Goal: Task Accomplishment & Management: Manage account settings

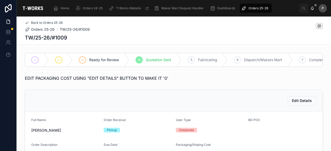
scroll to position [285, 0]
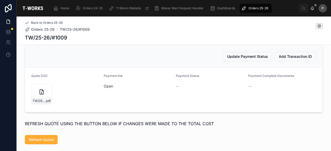
click at [247, 6] on div "Orders 25-26" at bounding box center [255, 8] width 29 height 8
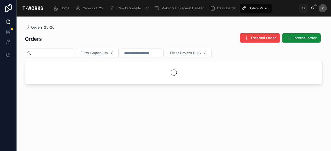
click at [62, 54] on input "text" at bounding box center [52, 53] width 42 height 7
paste input "****"
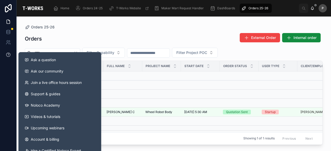
drag, startPoint x: 67, startPoint y: 53, endPoint x: 2, endPoint y: 50, distance: 65.8
click at [2, 50] on div "Ask a question Ask our community Join a live office hours session Support & gui…" at bounding box center [165, 75] width 331 height 151
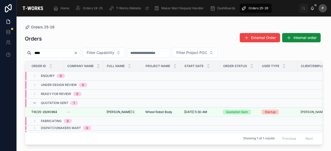
paste input "text"
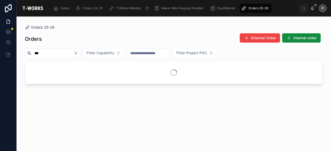
click at [34, 51] on input "***" at bounding box center [52, 53] width 42 height 7
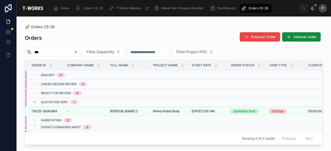
type input "****"
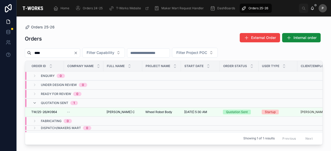
click at [72, 53] on input "****" at bounding box center [52, 52] width 42 height 7
drag, startPoint x: 72, startPoint y: 53, endPoint x: 16, endPoint y: 47, distance: 57.2
click at [16, 47] on div "Users Home Orders 24-25 T-Works Website Maker Mart Request Handler DashBoards O…" at bounding box center [165, 75] width 331 height 151
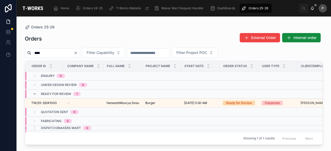
scroll to position [0, 48]
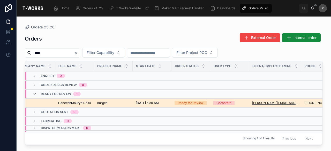
type input "****"
click at [197, 103] on div "Ready for Review" at bounding box center [191, 103] width 26 height 5
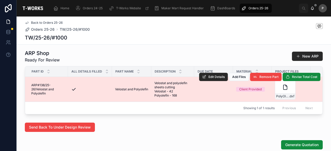
scroll to position [285, 0]
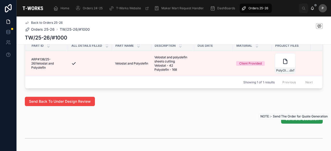
click at [295, 122] on span "Generate Quotation" at bounding box center [301, 119] width 33 height 5
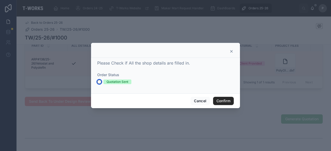
click at [99, 81] on button "Quotation Sent" at bounding box center [99, 82] width 4 height 4
click at [226, 102] on button "Confirm" at bounding box center [223, 101] width 21 height 8
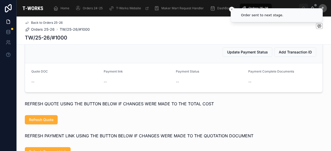
scroll to position [275, 0]
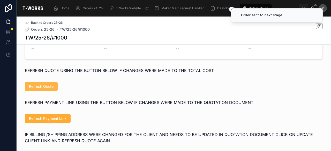
click at [47, 89] on span "Refresh Quote" at bounding box center [41, 86] width 25 height 5
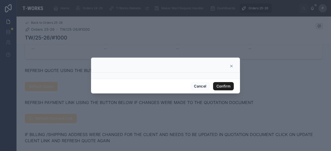
click at [220, 86] on button "Confirm" at bounding box center [223, 86] width 21 height 8
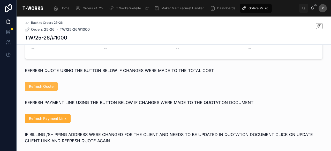
click at [42, 90] on button "Refresh Quote" at bounding box center [41, 86] width 33 height 9
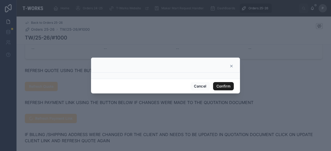
click at [221, 84] on button "Confirm" at bounding box center [223, 86] width 21 height 8
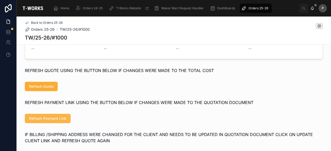
click at [64, 121] on span "Refresh Payment Link" at bounding box center [48, 118] width 38 height 5
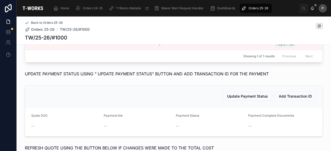
click at [267, 8] on span "Orders 25-26" at bounding box center [259, 8] width 20 height 4
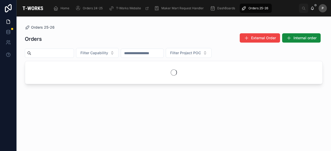
click at [56, 51] on input "text" at bounding box center [52, 53] width 42 height 7
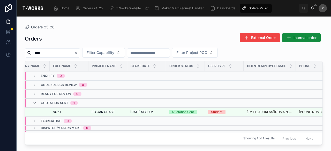
scroll to position [0, 77]
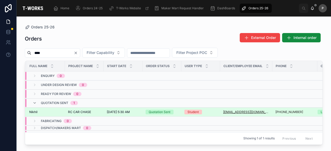
type input "****"
click at [166, 110] on div "Quotation Sent" at bounding box center [160, 112] width 22 height 5
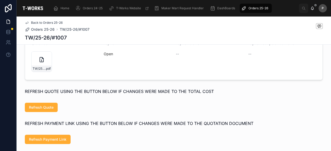
scroll to position [233, 0]
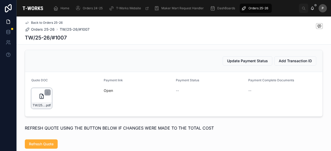
click at [48, 109] on div "TW/25-26/#1007 .pdf" at bounding box center [41, 98] width 21 height 21
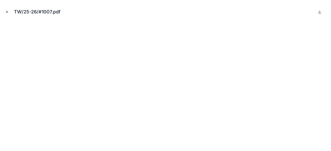
click at [8, 12] on icon "Close modal" at bounding box center [7, 12] width 2 height 2
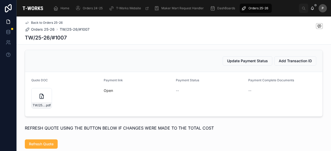
click at [255, 8] on span "Orders 25-26" at bounding box center [259, 8] width 20 height 4
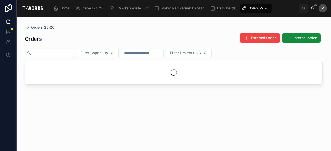
click at [69, 54] on input "text" at bounding box center [52, 53] width 42 height 7
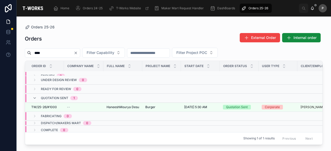
scroll to position [10, 0]
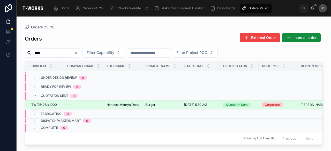
type input "****"
click at [226, 103] on div "Quotation Sent" at bounding box center [237, 105] width 22 height 5
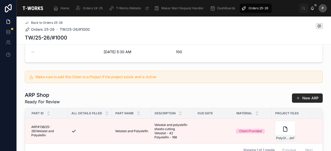
scroll to position [233, 0]
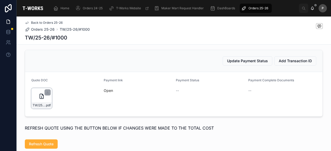
click at [45, 109] on div "TW/25-26/#1000 .pdf" at bounding box center [42, 105] width 20 height 6
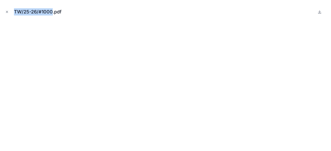
drag, startPoint x: 53, startPoint y: 12, endPoint x: 1, endPoint y: 11, distance: 51.8
click at [1, 11] on div "TW/25-26/#1000.pdf" at bounding box center [165, 75] width 331 height 151
copy div "TW/25-26/#1000"
click at [6, 12] on icon "Close modal" at bounding box center [7, 12] width 4 height 4
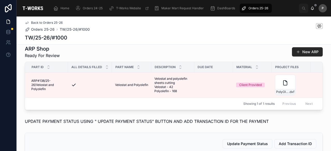
scroll to position [207, 0]
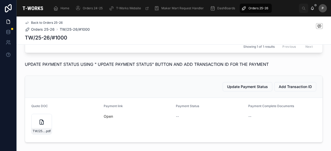
click at [256, 9] on span "Orders 25-26" at bounding box center [259, 8] width 20 height 4
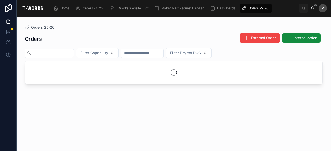
click at [71, 53] on input "text" at bounding box center [52, 53] width 42 height 7
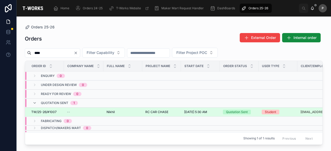
type input "****"
click at [246, 113] on div "Quotation Sent" at bounding box center [237, 112] width 22 height 5
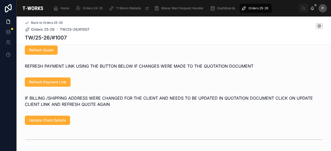
scroll to position [388, 0]
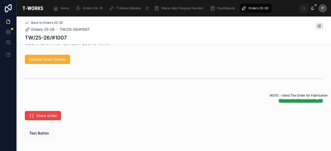
click at [288, 101] on span "Send For Fabricating" at bounding box center [301, 98] width 36 height 5
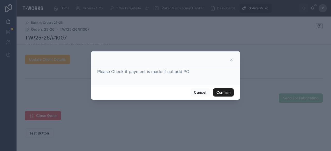
click at [230, 92] on button "Confirm" at bounding box center [223, 92] width 21 height 8
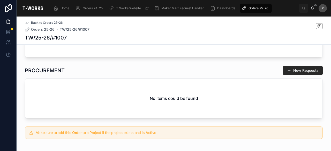
scroll to position [259, 0]
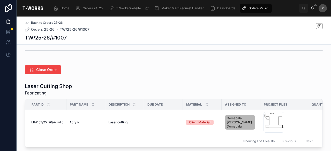
drag, startPoint x: 261, startPoint y: 8, endPoint x: 225, endPoint y: 14, distance: 36.6
click at [261, 8] on span "Orders 25-26" at bounding box center [259, 8] width 20 height 4
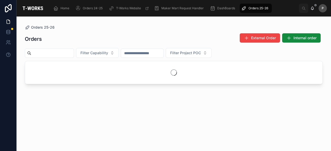
click at [74, 52] on input "text" at bounding box center [52, 53] width 42 height 7
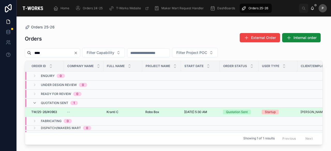
type input "****"
click at [238, 112] on div "Quotation Sent" at bounding box center [237, 112] width 22 height 5
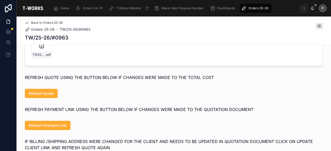
scroll to position [285, 0]
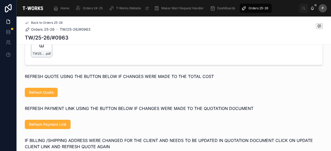
click at [45, 56] on div "TW25-26#0963 .pdf" at bounding box center [41, 46] width 21 height 21
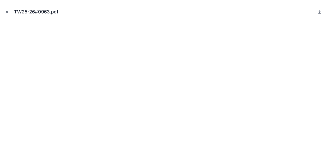
click at [8, 11] on icon "Close modal" at bounding box center [7, 12] width 4 height 4
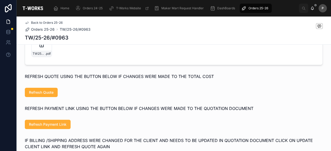
click at [109, 41] on link "Open" at bounding box center [108, 39] width 9 height 4
click at [45, 56] on div "TW25-26#0963 .pdf" at bounding box center [41, 46] width 21 height 21
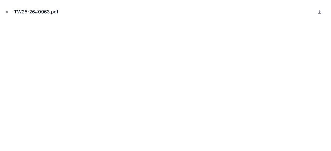
click at [8, 10] on icon "Close modal" at bounding box center [7, 12] width 4 height 4
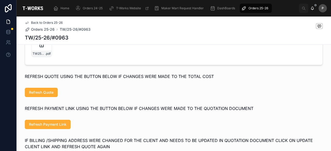
click at [263, 9] on span "Orders 25-26" at bounding box center [259, 8] width 20 height 4
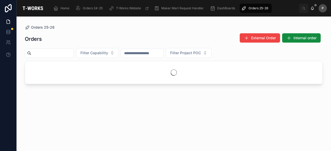
click at [68, 53] on input "text" at bounding box center [52, 53] width 42 height 7
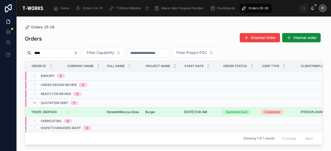
type input "****"
click at [235, 111] on div "Quotation Sent" at bounding box center [237, 112] width 22 height 5
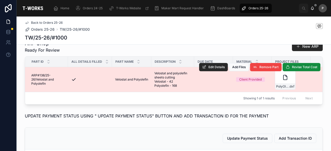
scroll to position [259, 0]
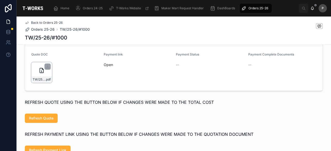
click at [46, 81] on div "TW/25-26/#1000 .pdf" at bounding box center [41, 72] width 21 height 21
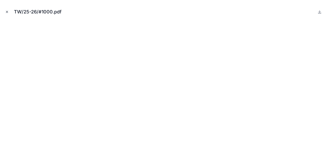
click at [8, 12] on icon "Close modal" at bounding box center [7, 12] width 4 height 4
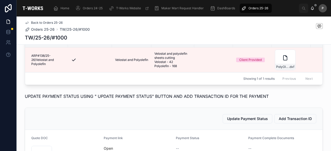
scroll to position [104, 0]
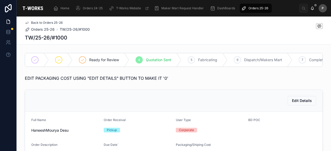
click at [267, 6] on span "Orders 25-26" at bounding box center [259, 8] width 20 height 4
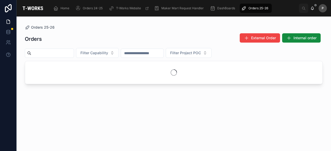
click at [74, 49] on div at bounding box center [49, 53] width 49 height 9
click at [74, 51] on input "text" at bounding box center [52, 53] width 42 height 7
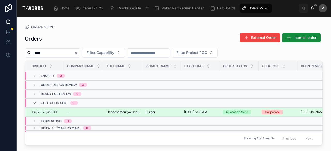
type input "****"
click at [234, 111] on div "Quotation Sent" at bounding box center [237, 112] width 22 height 5
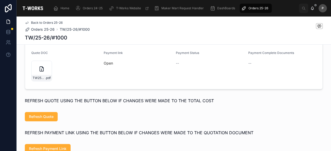
scroll to position [259, 0]
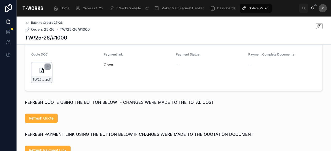
click at [48, 81] on div "TW25-26#1000 .pdf" at bounding box center [41, 72] width 21 height 21
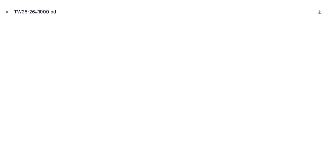
click at [9, 12] on button "Close modal" at bounding box center [7, 12] width 6 height 6
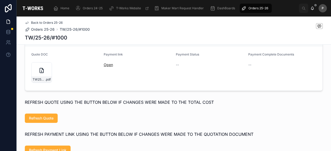
click at [108, 67] on link "Open" at bounding box center [108, 65] width 9 height 4
